Goal: Task Accomplishment & Management: Manage account settings

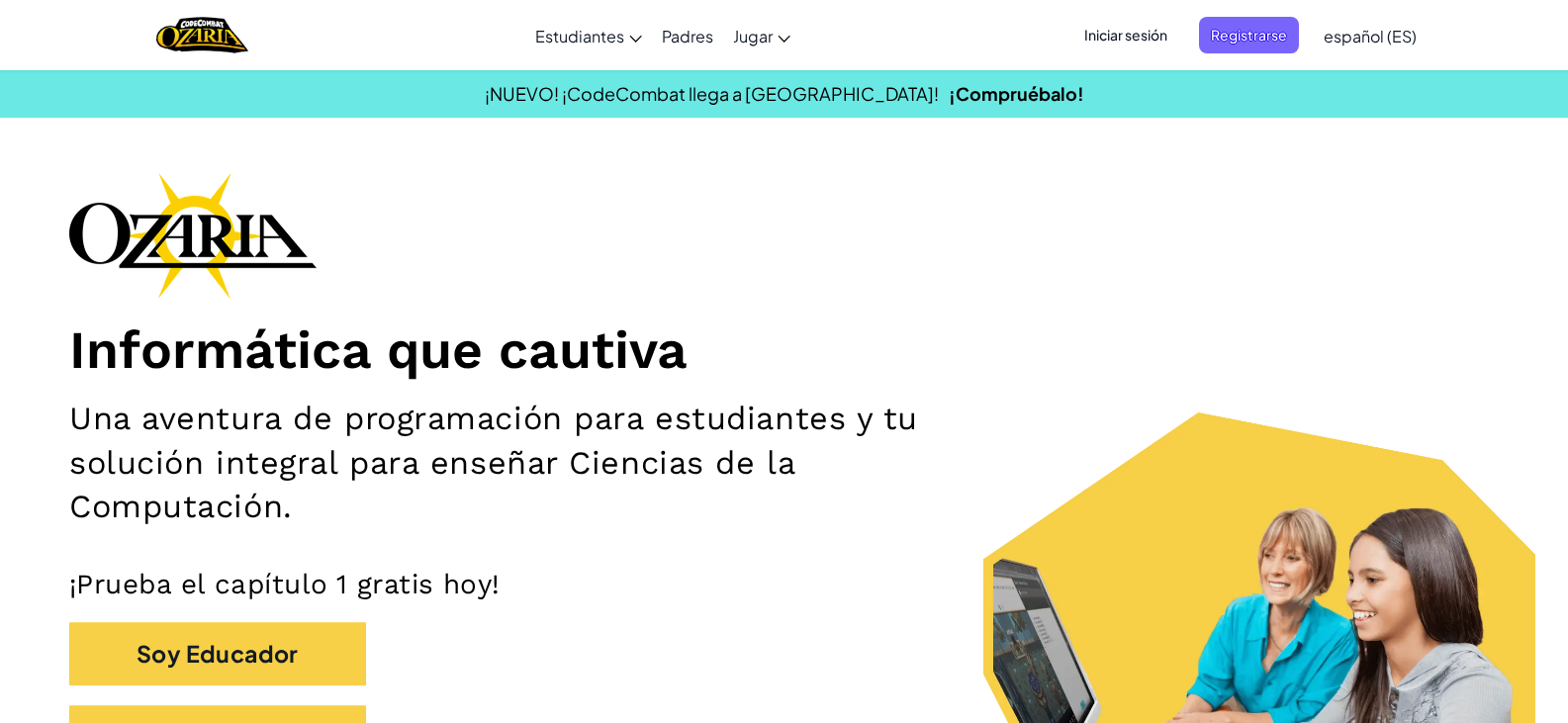
click at [1120, 48] on span "Iniciar sesión" at bounding box center [1125, 35] width 107 height 37
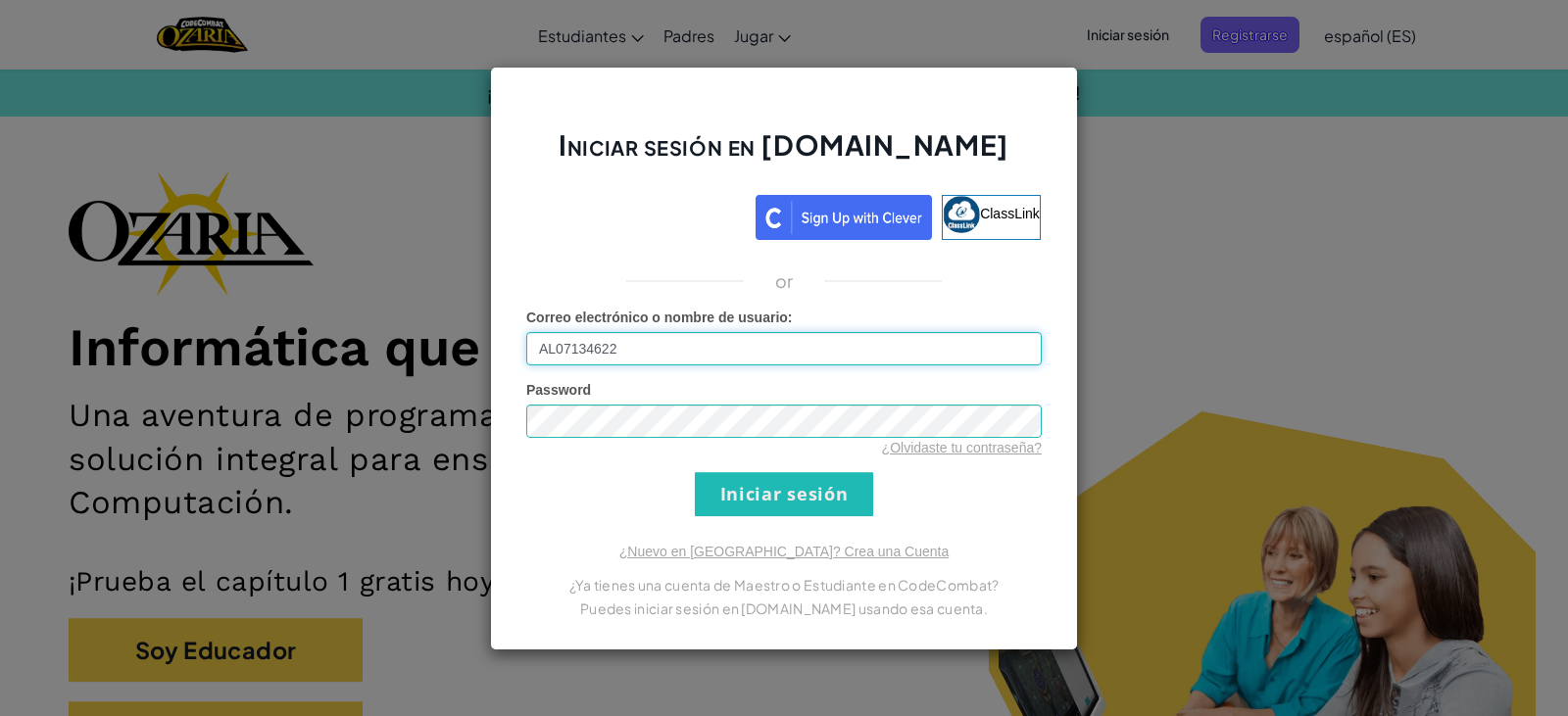
click at [595, 346] on input "AL07134622" at bounding box center [784, 349] width 516 height 34
click at [641, 349] on input "AL07132622" at bounding box center [784, 349] width 516 height 34
click at [790, 531] on div "Iniciar sesión en [DOMAIN_NAME] ClassLink or Error desconocido. Correo electrón…" at bounding box center [784, 358] width 588 height 584
click at [812, 483] on input "Iniciar sesión" at bounding box center [784, 494] width 179 height 44
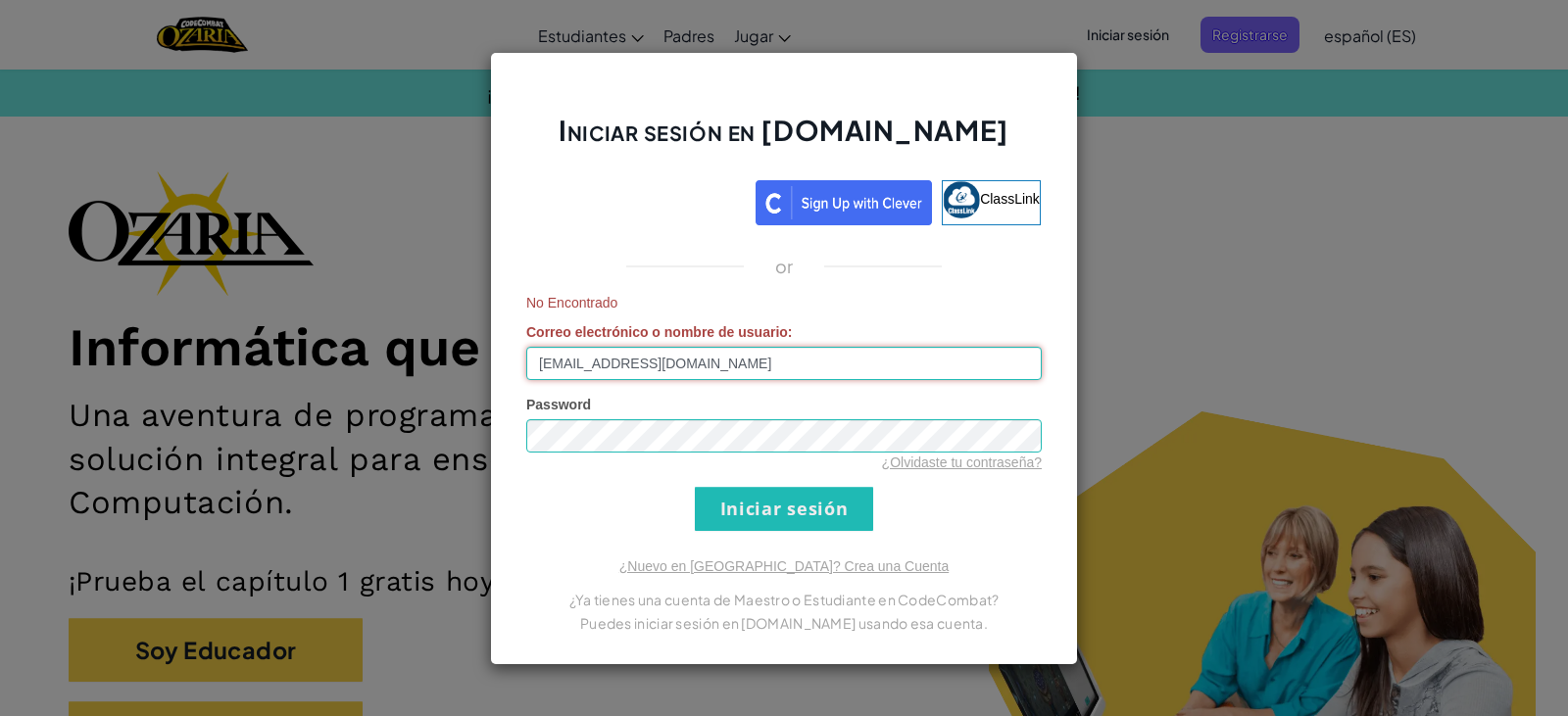
click at [604, 367] on input "[EMAIL_ADDRESS][DOMAIN_NAME]" at bounding box center [784, 363] width 516 height 34
click at [592, 365] on input "[EMAIL_ADDRESS][DOMAIN_NAME]" at bounding box center [784, 363] width 516 height 34
type input "[EMAIL_ADDRESS][DOMAIN_NAME]"
click at [794, 488] on input "Iniciar sesión" at bounding box center [784, 509] width 179 height 44
